Goal: Navigation & Orientation: Find specific page/section

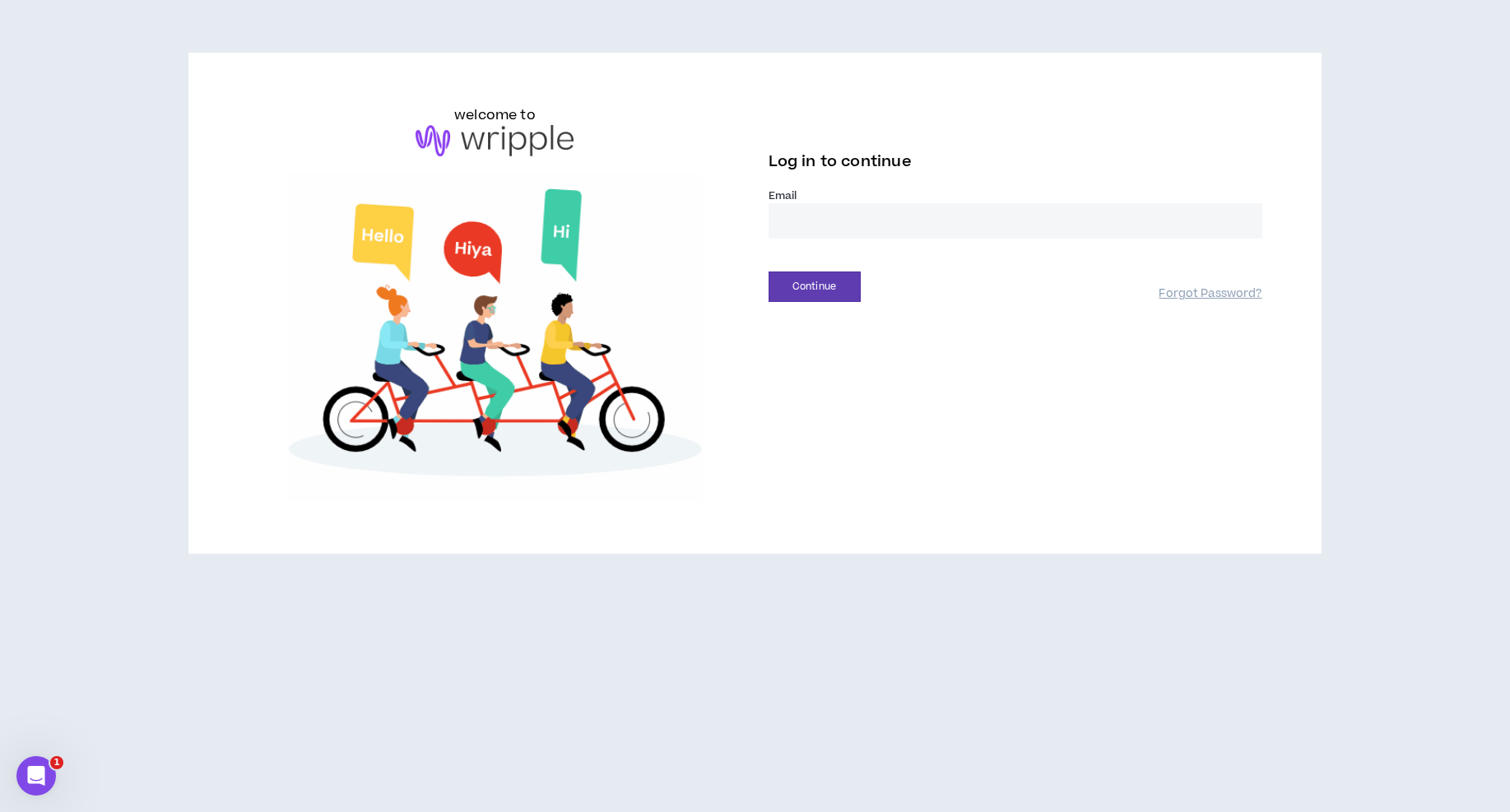
click at [804, 216] on input "email" at bounding box center [1016, 221] width 493 height 36
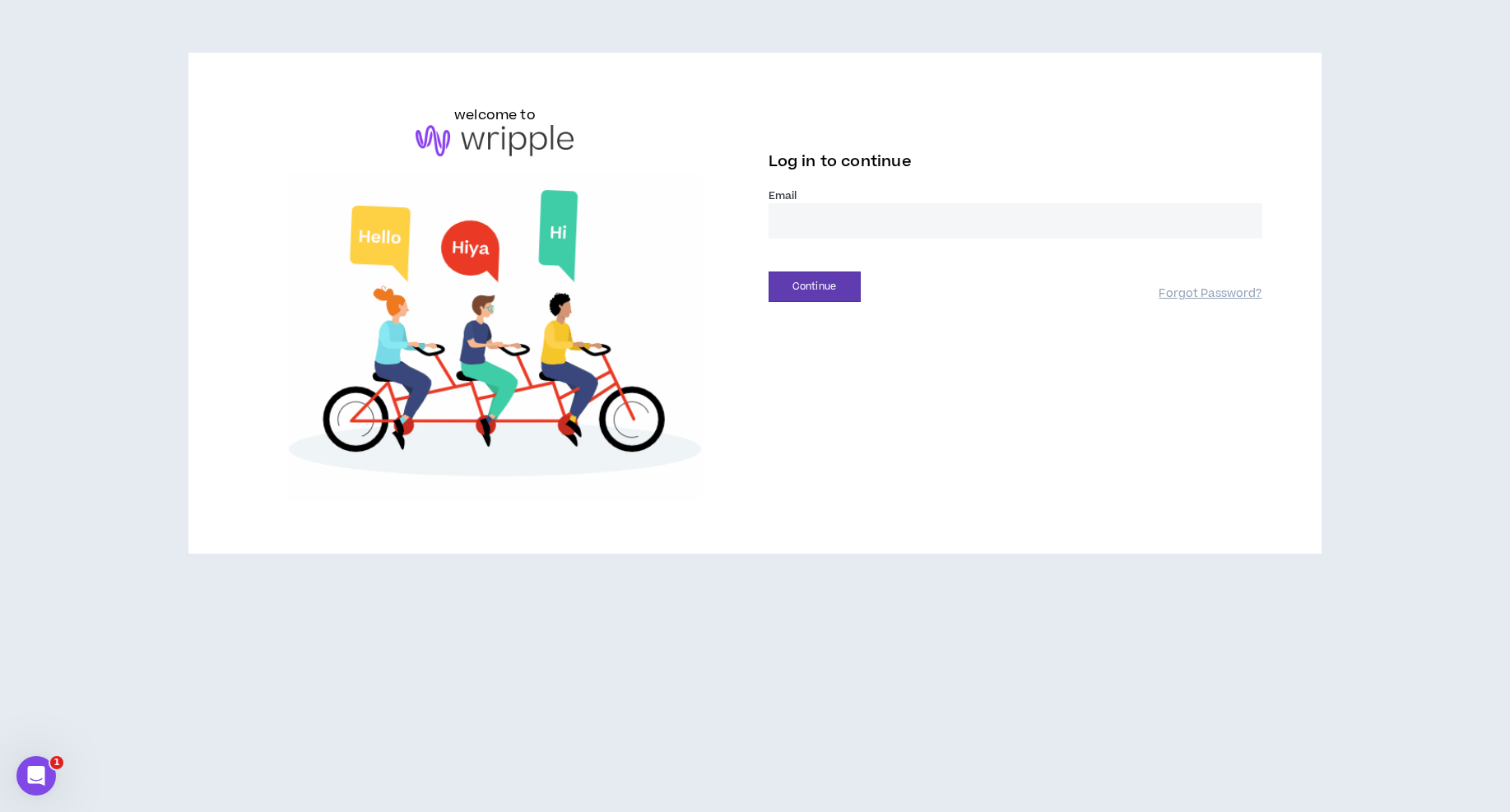
type input "**********"
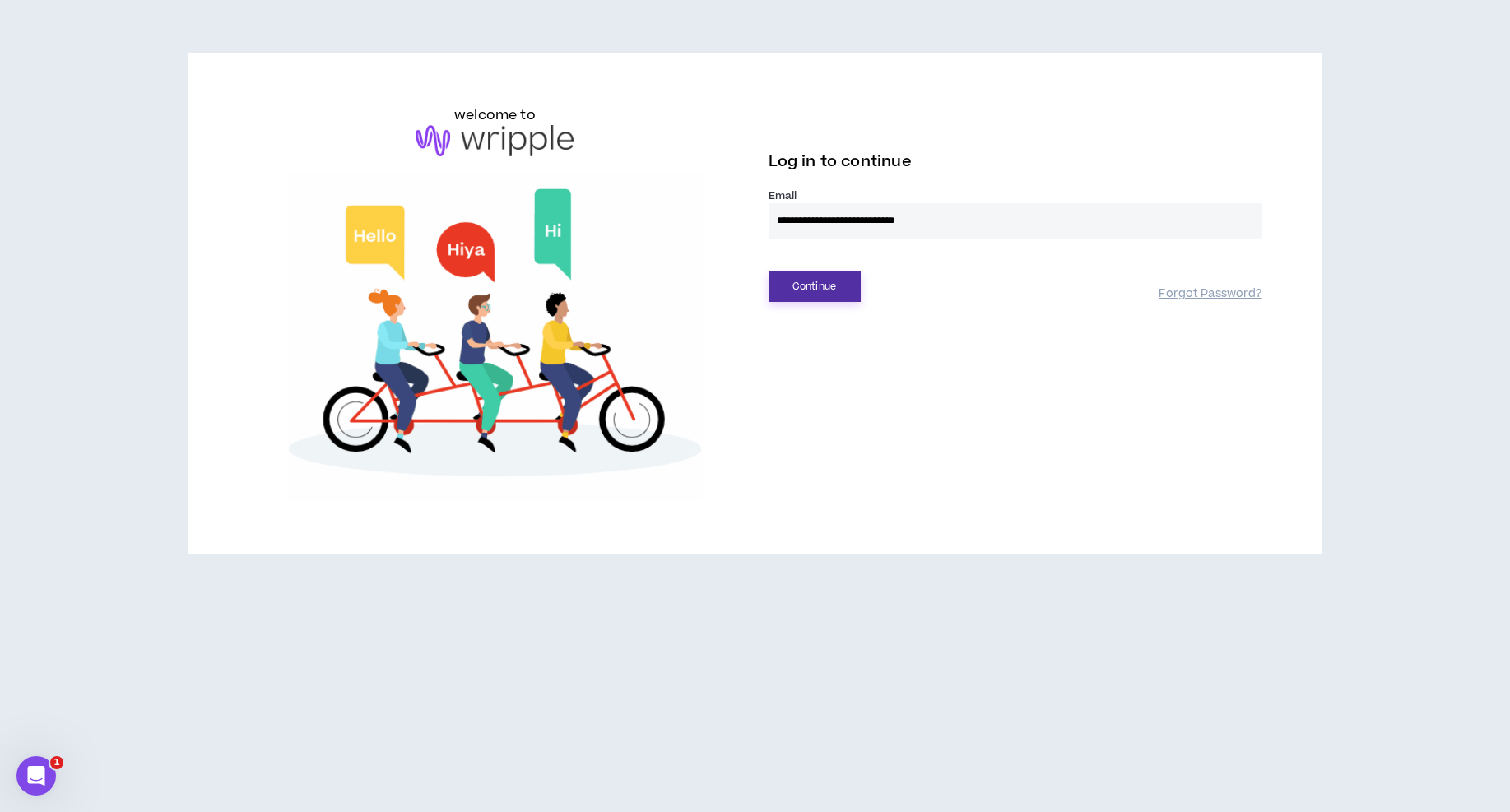
click at [837, 288] on button "Continue" at bounding box center [814, 286] width 92 height 31
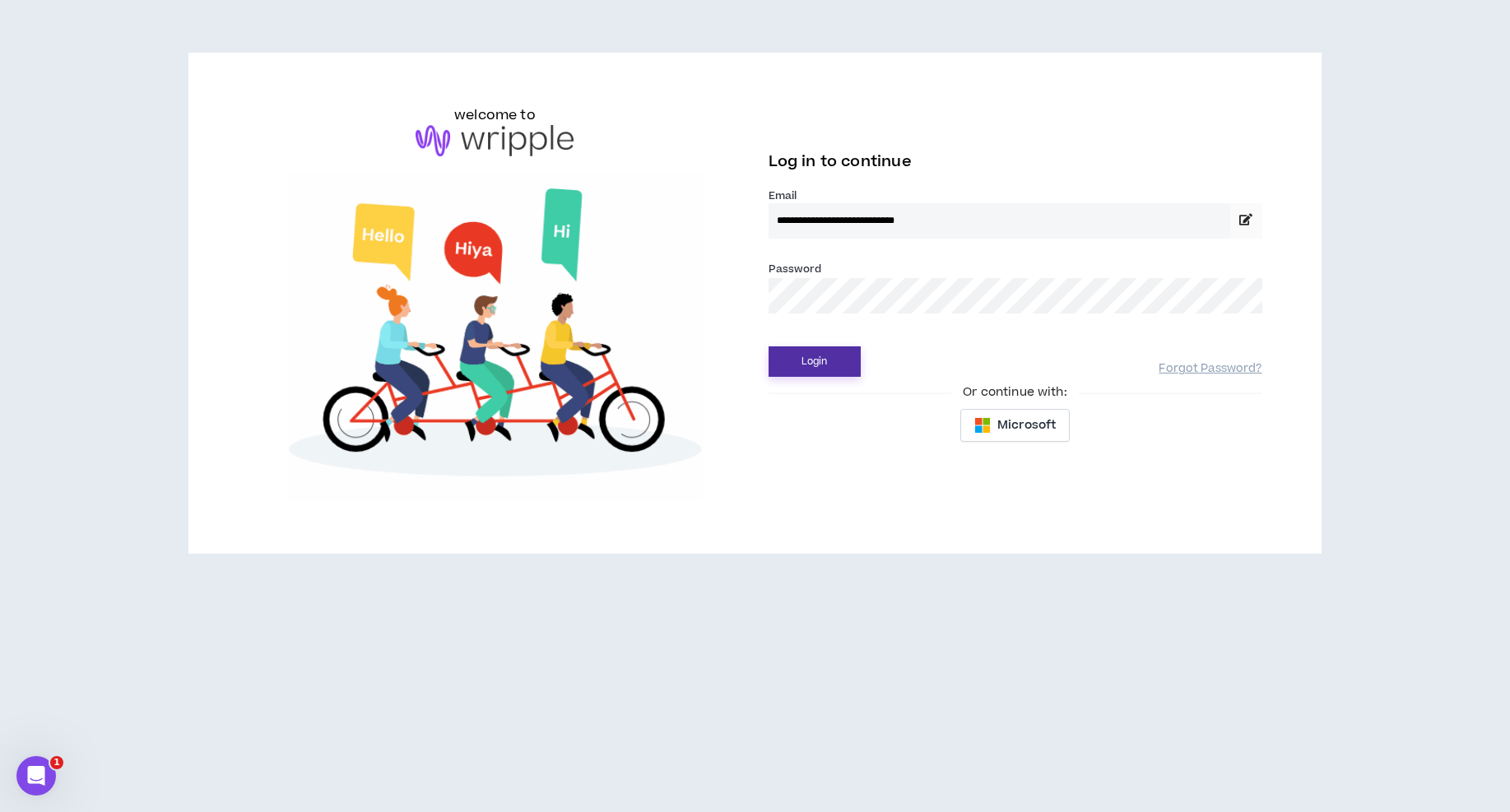
drag, startPoint x: 824, startPoint y: 368, endPoint x: 1041, endPoint y: 654, distance: 359.0
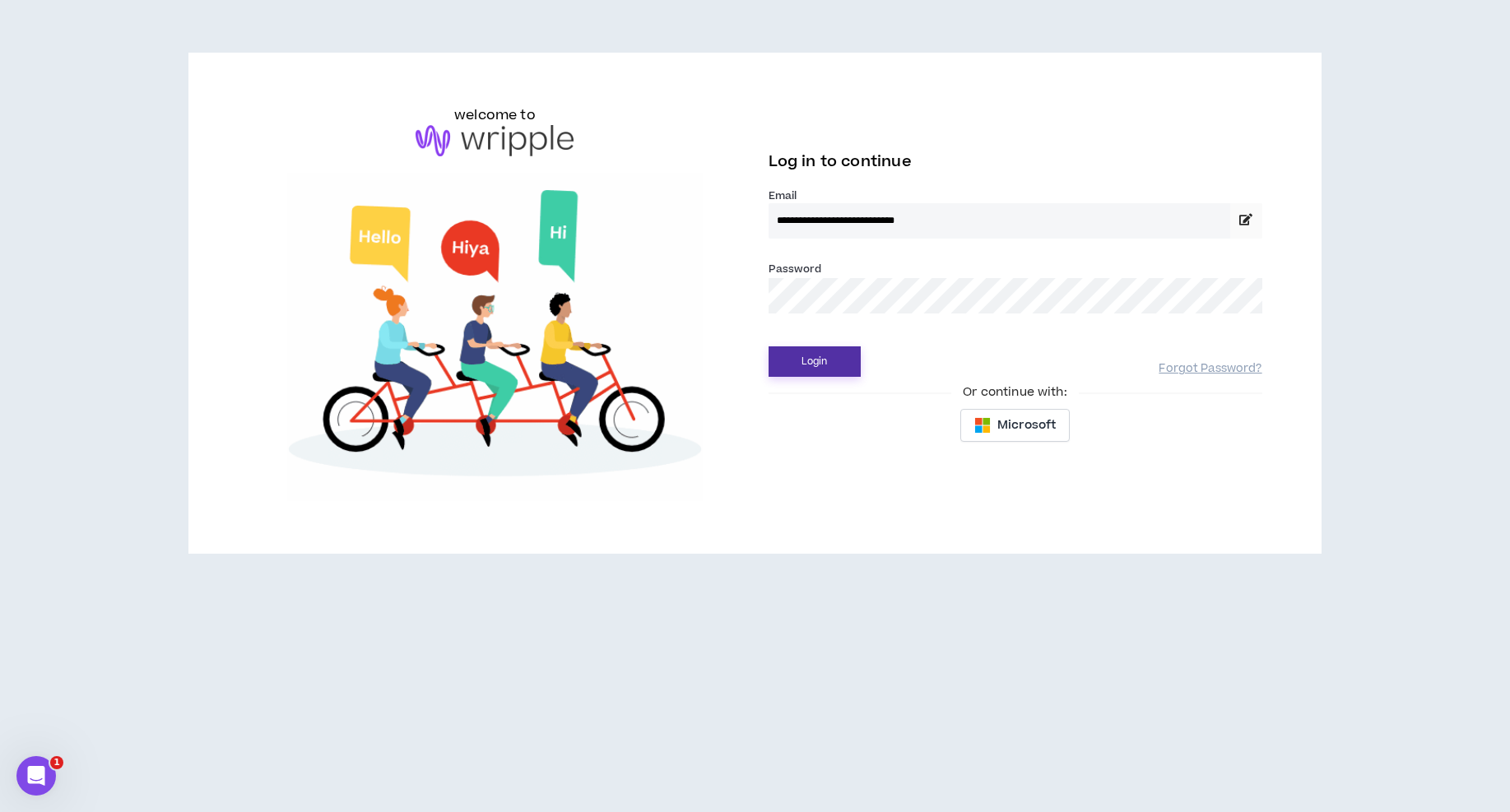
click at [824, 368] on button "Login" at bounding box center [814, 361] width 92 height 31
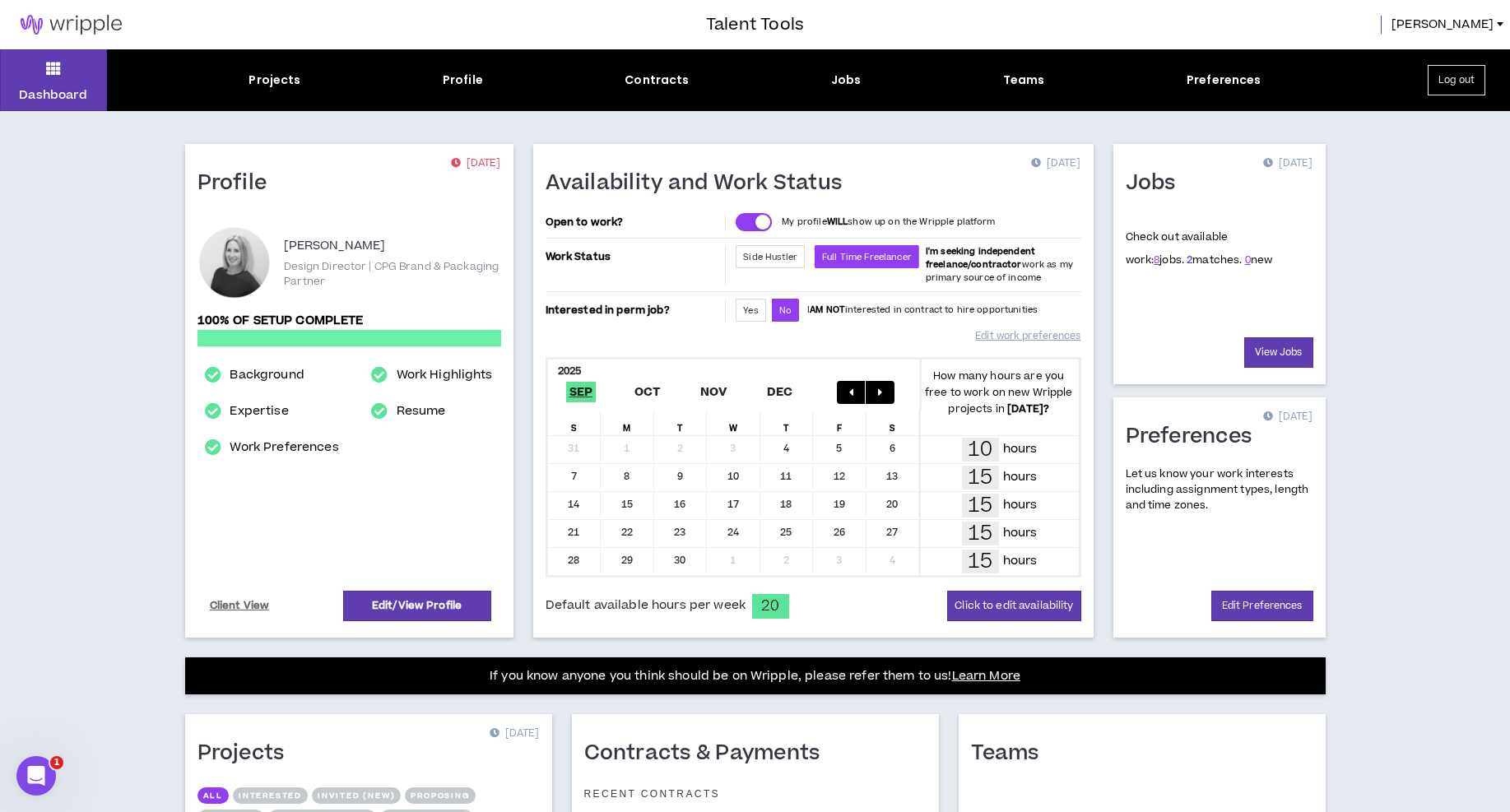
click at [1187, 260] on link "2" at bounding box center [1190, 259] width 6 height 15
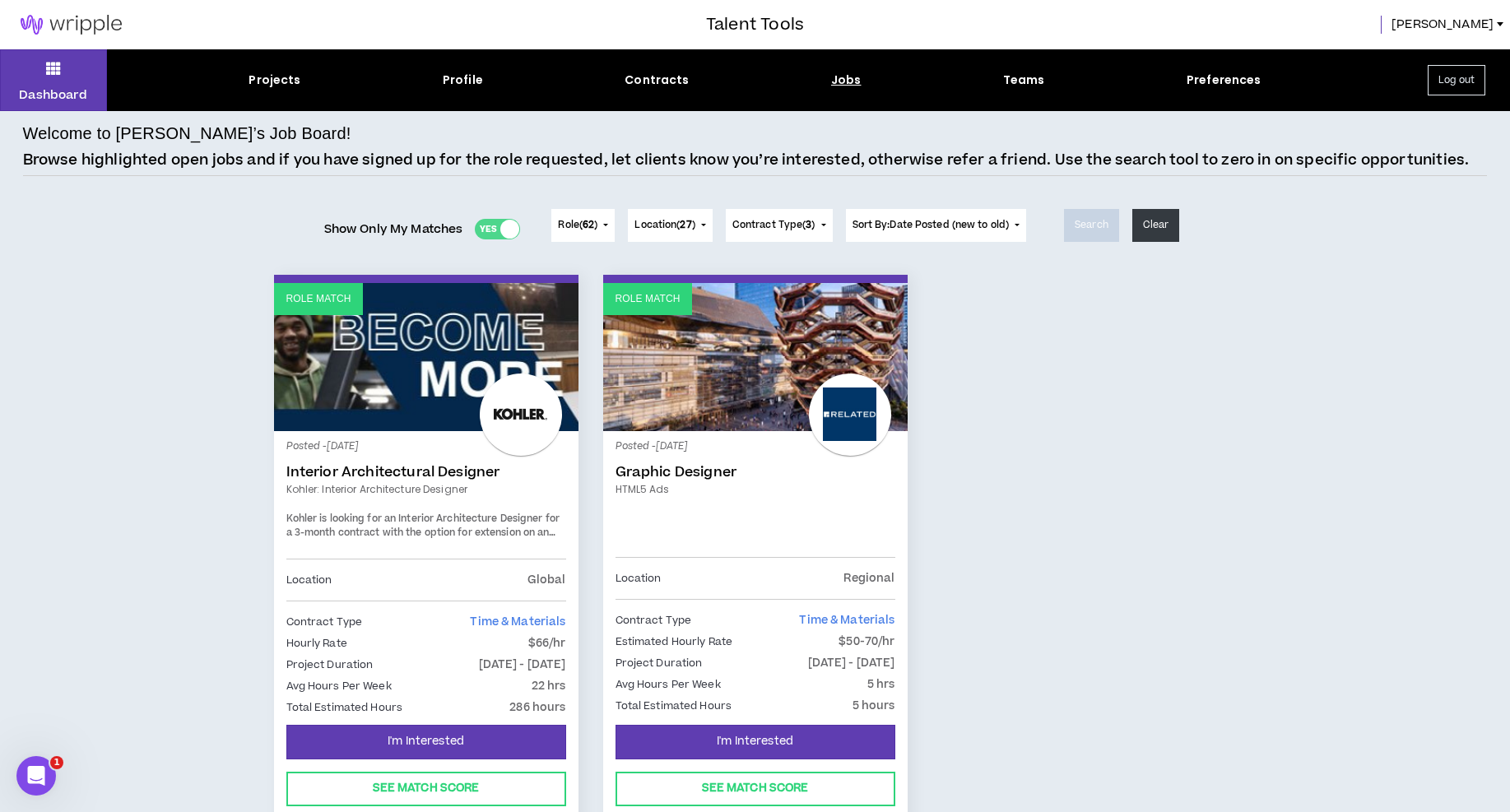
click at [593, 218] on span "Role ( 62 )" at bounding box center [578, 225] width 40 height 15
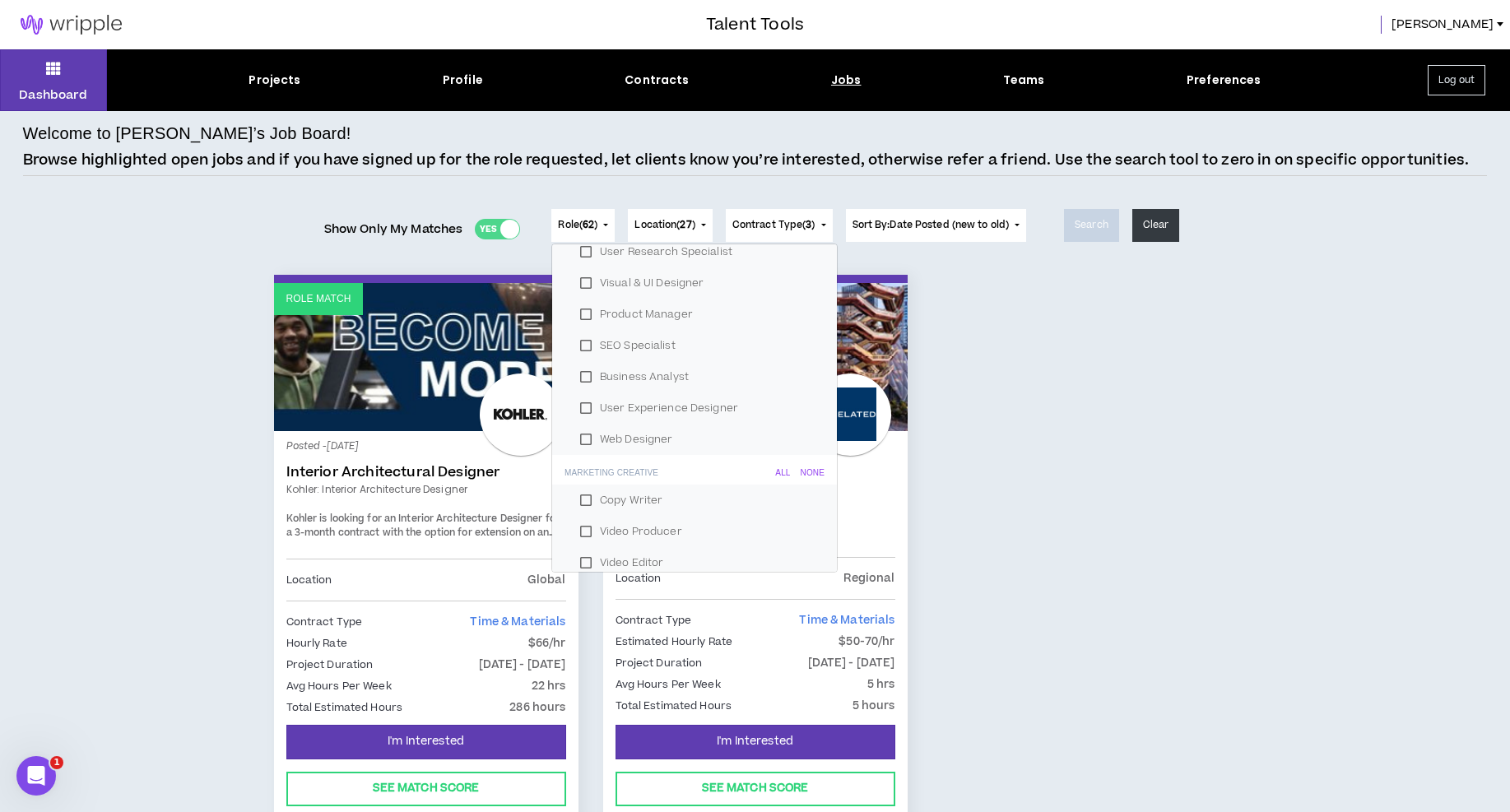
scroll to position [120, 0]
click at [1036, 473] on div "Role Match Posted - [DATE] Interior Architectural Designer Kohler: Interior Arc…" at bounding box center [755, 560] width 988 height 572
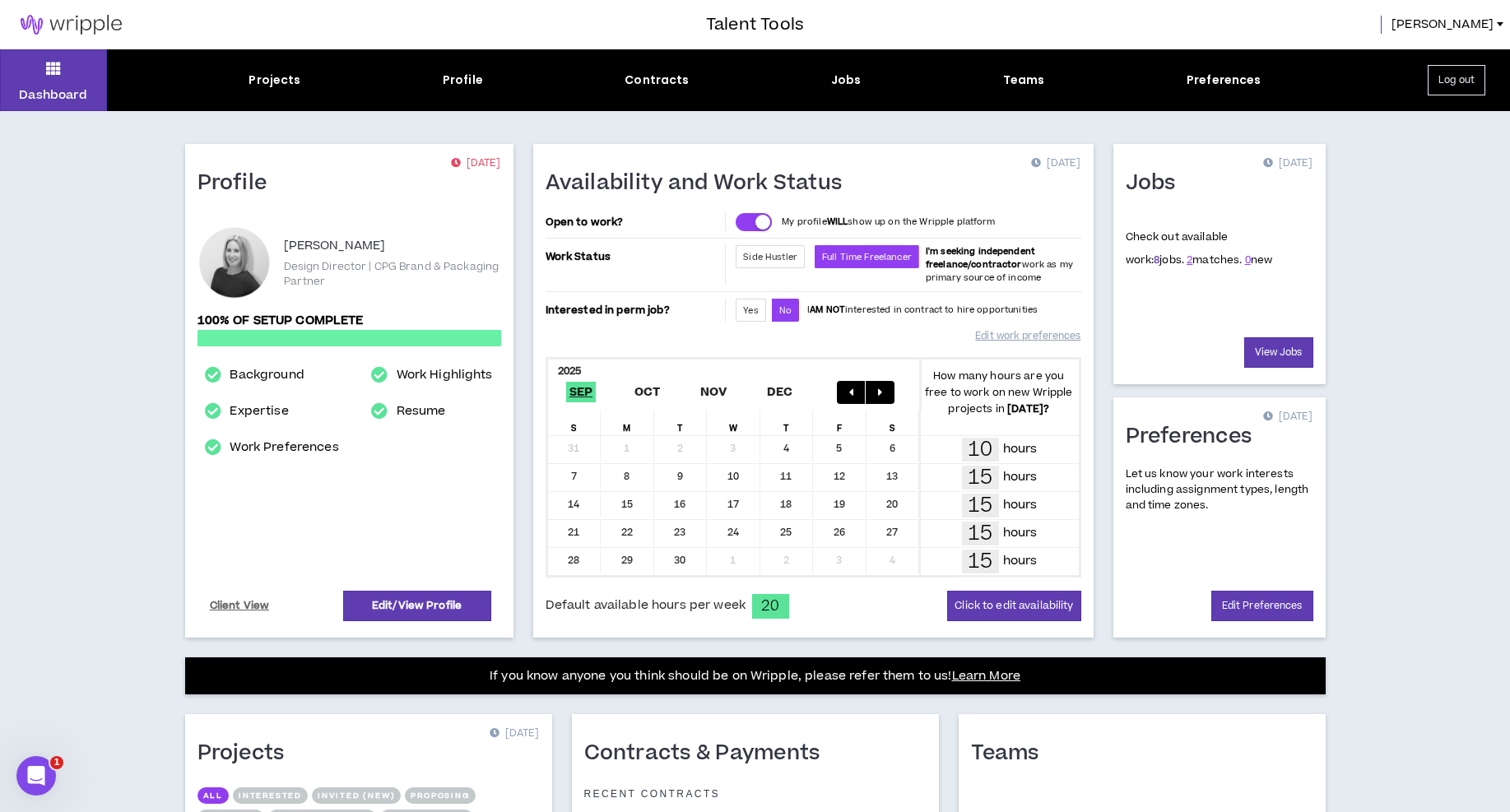
click at [1153, 264] on link "8" at bounding box center [1156, 259] width 6 height 15
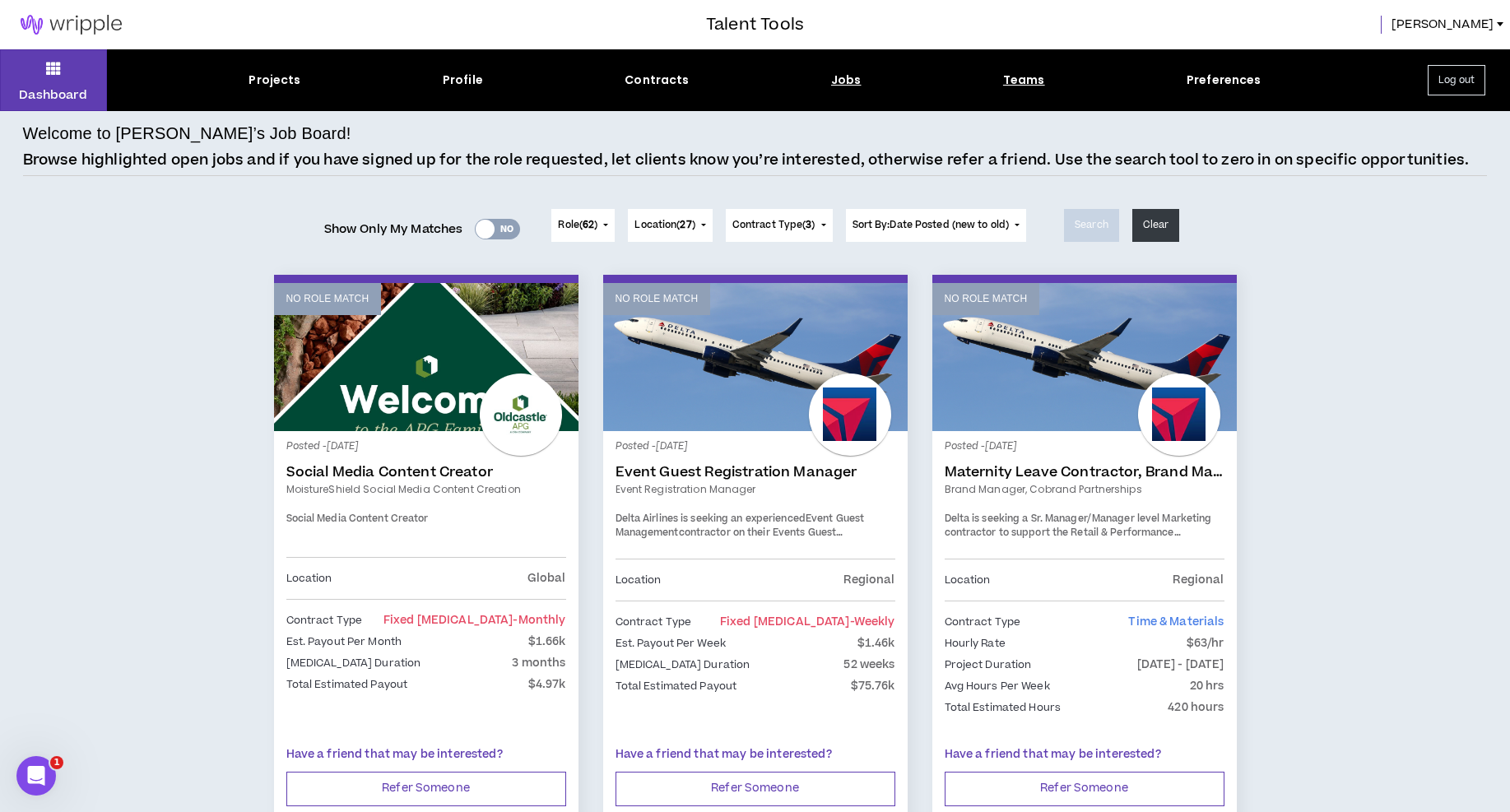
click at [1020, 80] on div "Teams" at bounding box center [1024, 79] width 42 height 17
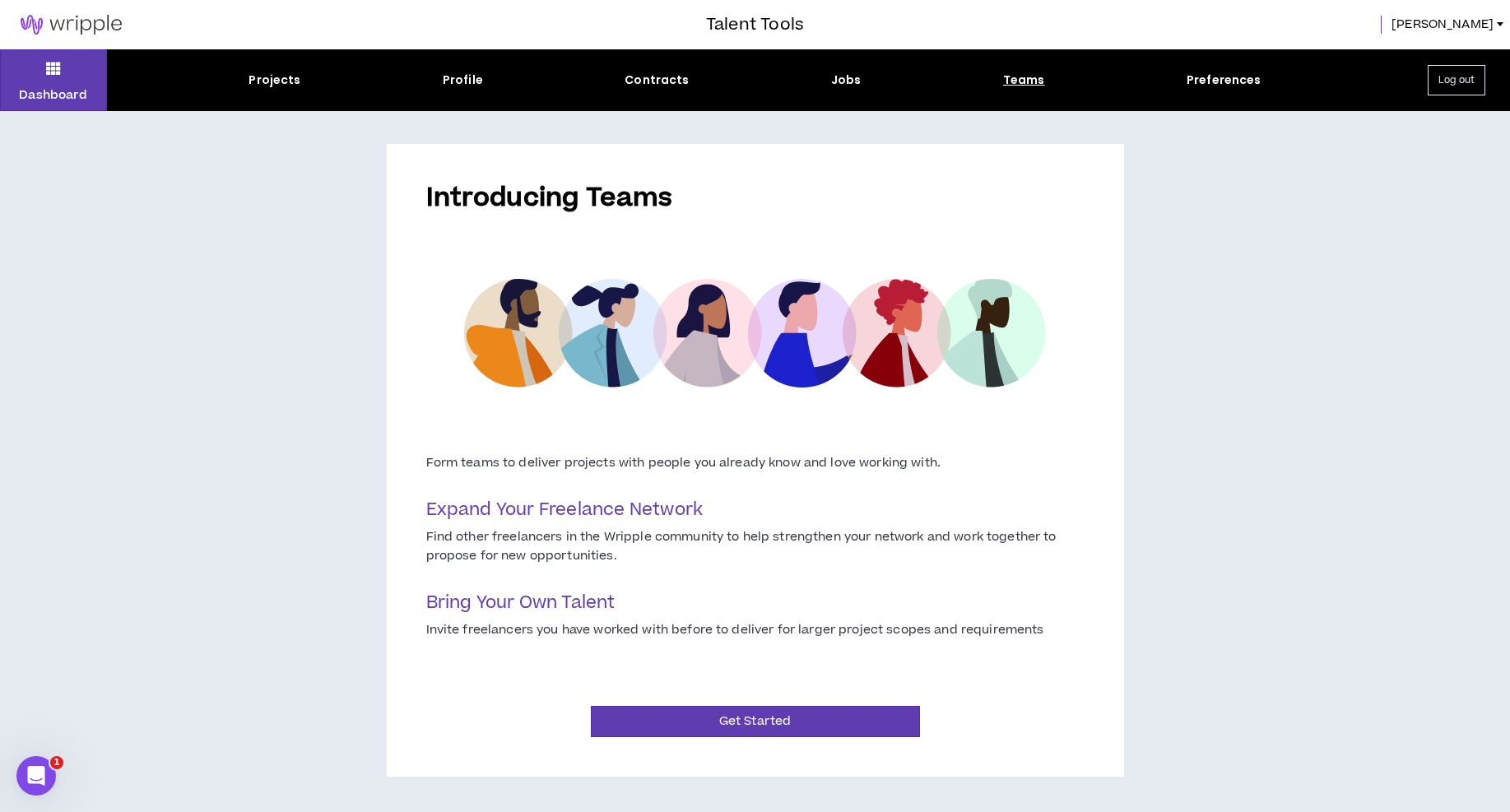
click at [65, 4] on link at bounding box center [71, 25] width 143 height 50
